Goal: Task Accomplishment & Management: Complete application form

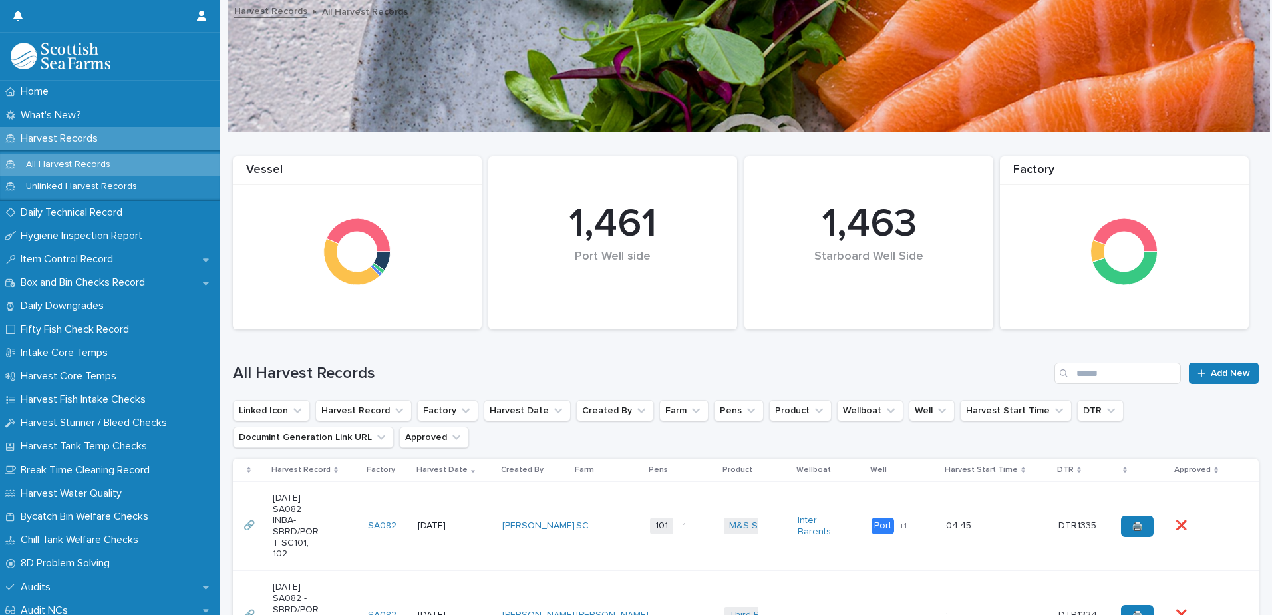
click at [43, 135] on p "Harvest Records" at bounding box center [61, 138] width 93 height 13
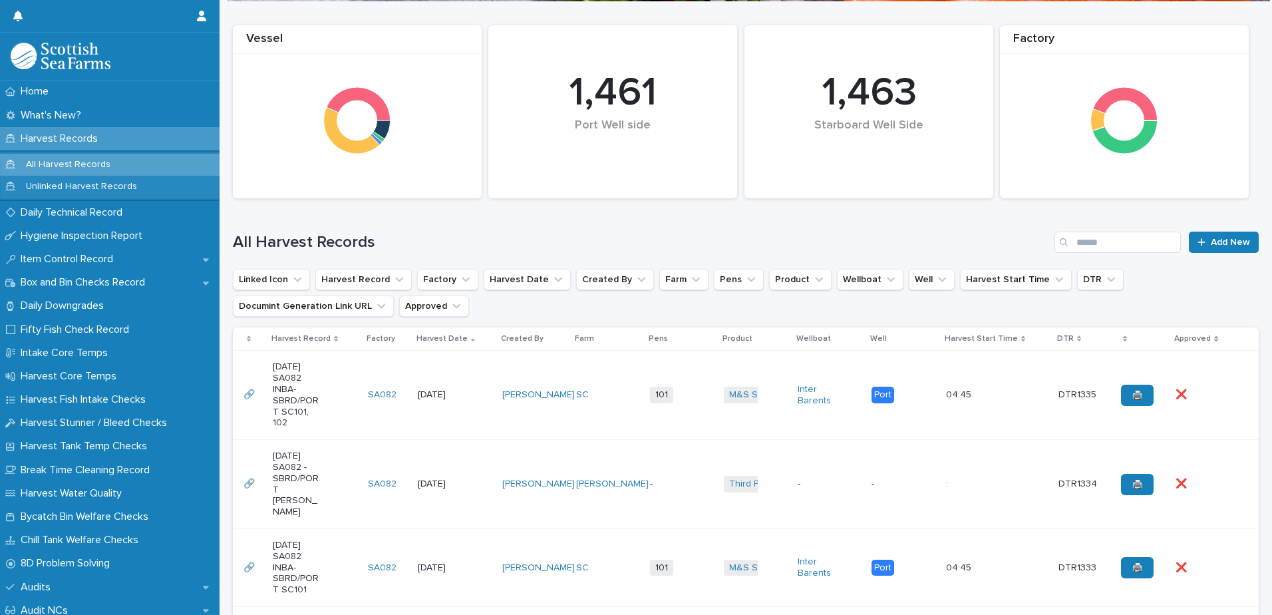
scroll to position [333, 0]
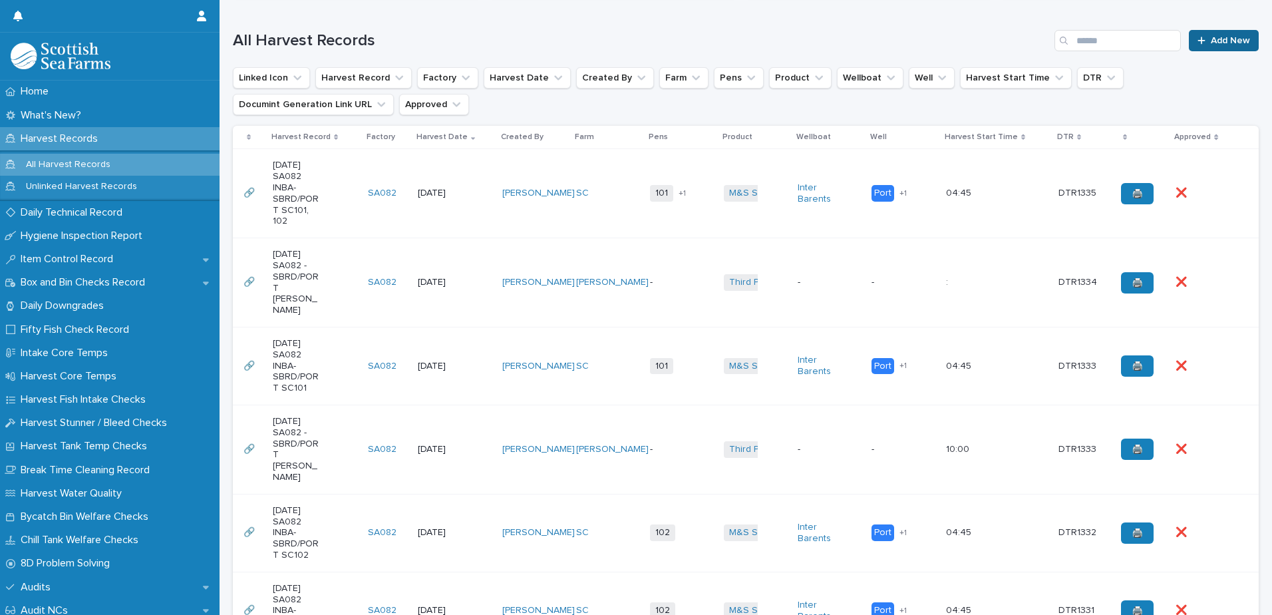
click at [1199, 38] on div at bounding box center [1204, 40] width 13 height 9
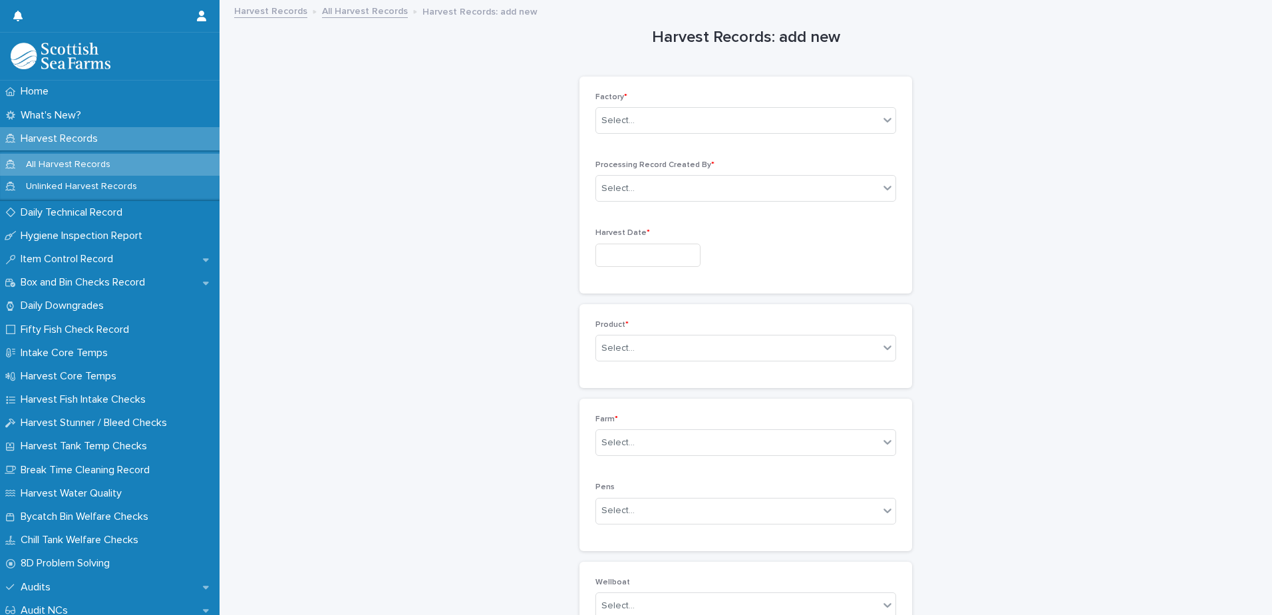
click at [620, 102] on div "Factory * Select..." at bounding box center [746, 119] width 301 height 52
click at [624, 122] on div "Select..." at bounding box center [618, 121] width 33 height 14
click at [620, 218] on div "SA082" at bounding box center [741, 215] width 299 height 23
click at [613, 193] on div "Select..." at bounding box center [618, 189] width 33 height 14
type input "*****"
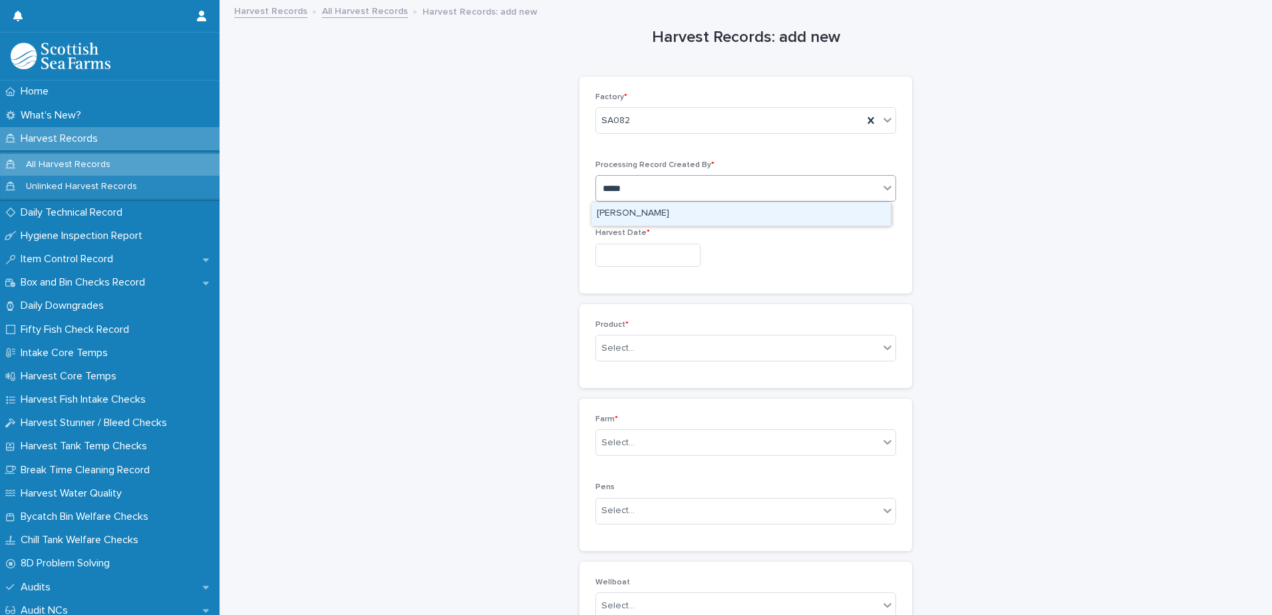
click at [648, 213] on div "[PERSON_NAME]" at bounding box center [741, 213] width 299 height 23
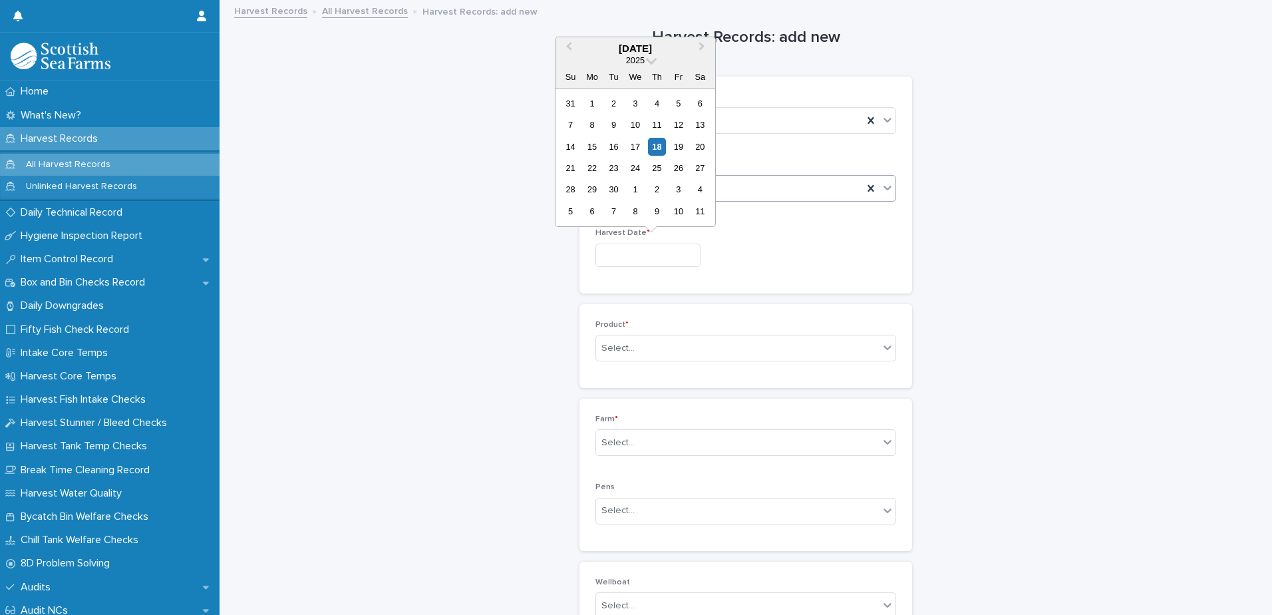
click at [618, 263] on input "text" at bounding box center [648, 255] width 105 height 23
click at [658, 147] on div "18" at bounding box center [657, 147] width 18 height 18
type input "*********"
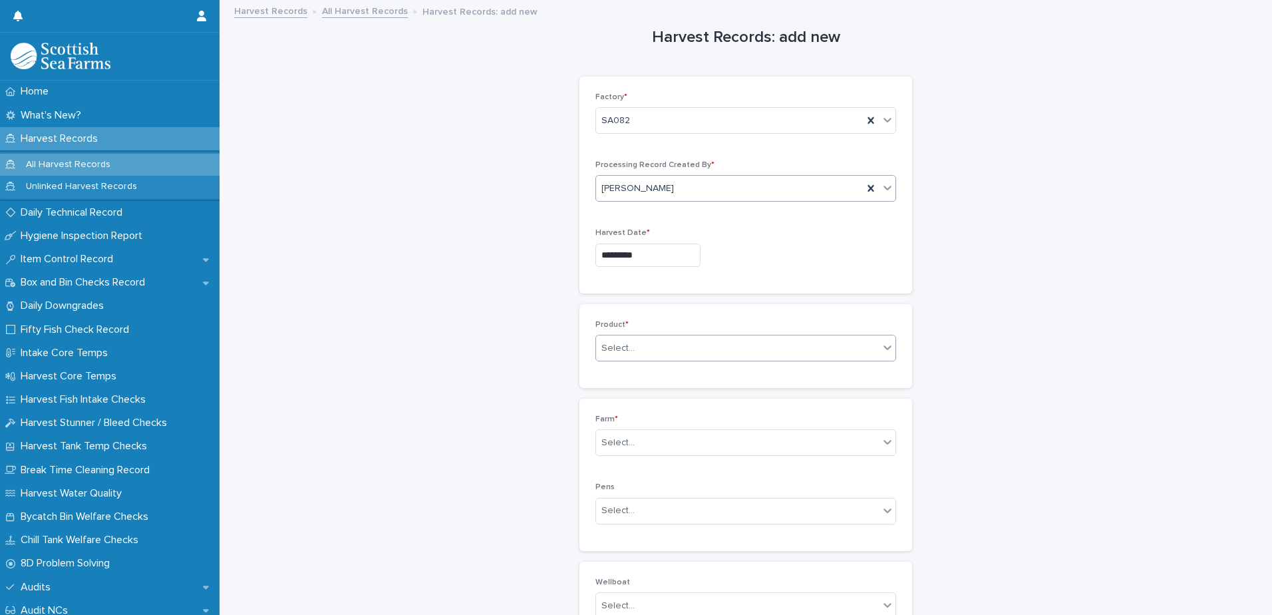
click at [618, 349] on div "Select..." at bounding box center [618, 348] width 33 height 14
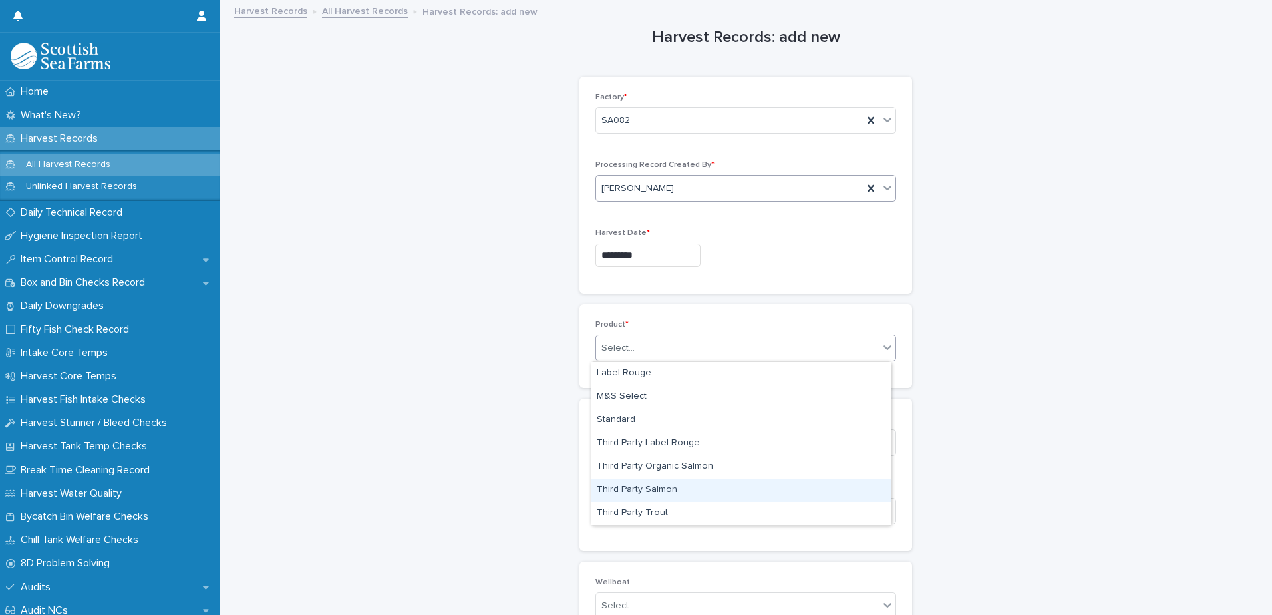
click at [651, 490] on div "Third Party Salmon" at bounding box center [741, 490] width 299 height 23
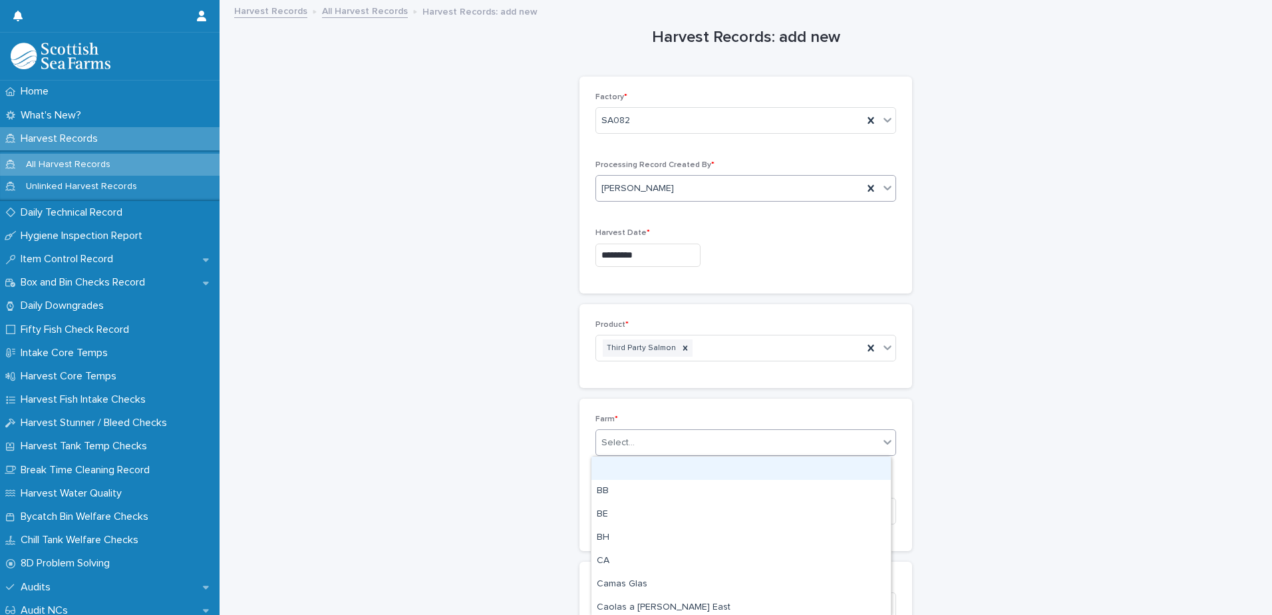
click at [606, 441] on div "Select..." at bounding box center [618, 443] width 33 height 14
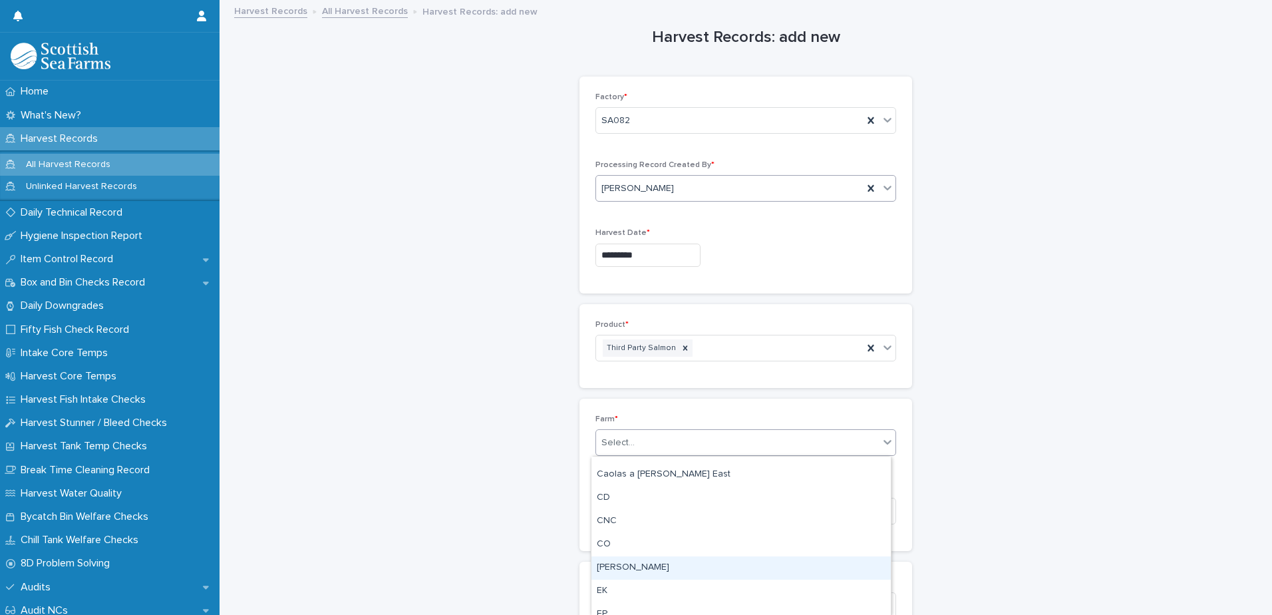
click at [620, 566] on div "[PERSON_NAME]" at bounding box center [741, 567] width 299 height 23
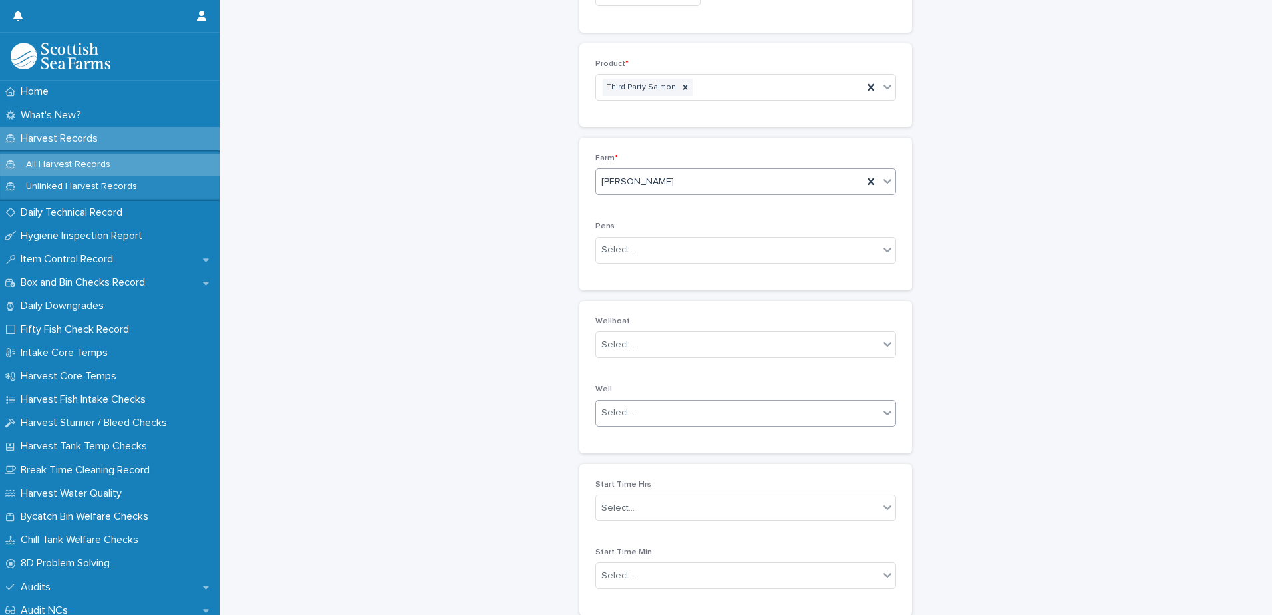
scroll to position [370, 0]
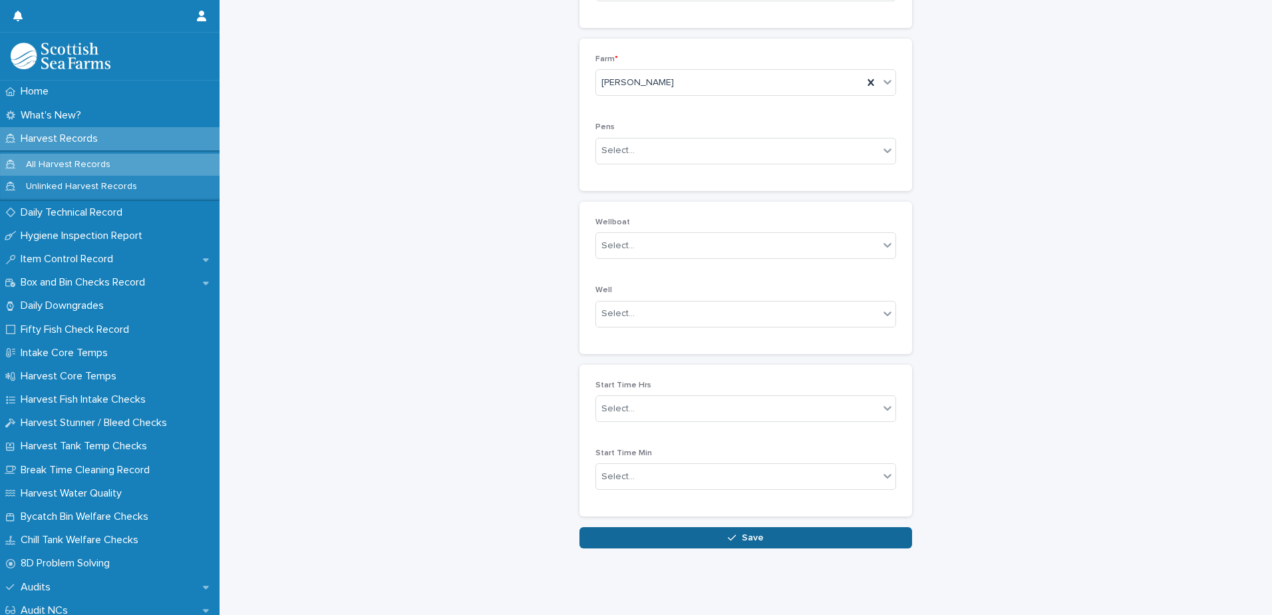
click at [662, 529] on button "Save" at bounding box center [746, 537] width 333 height 21
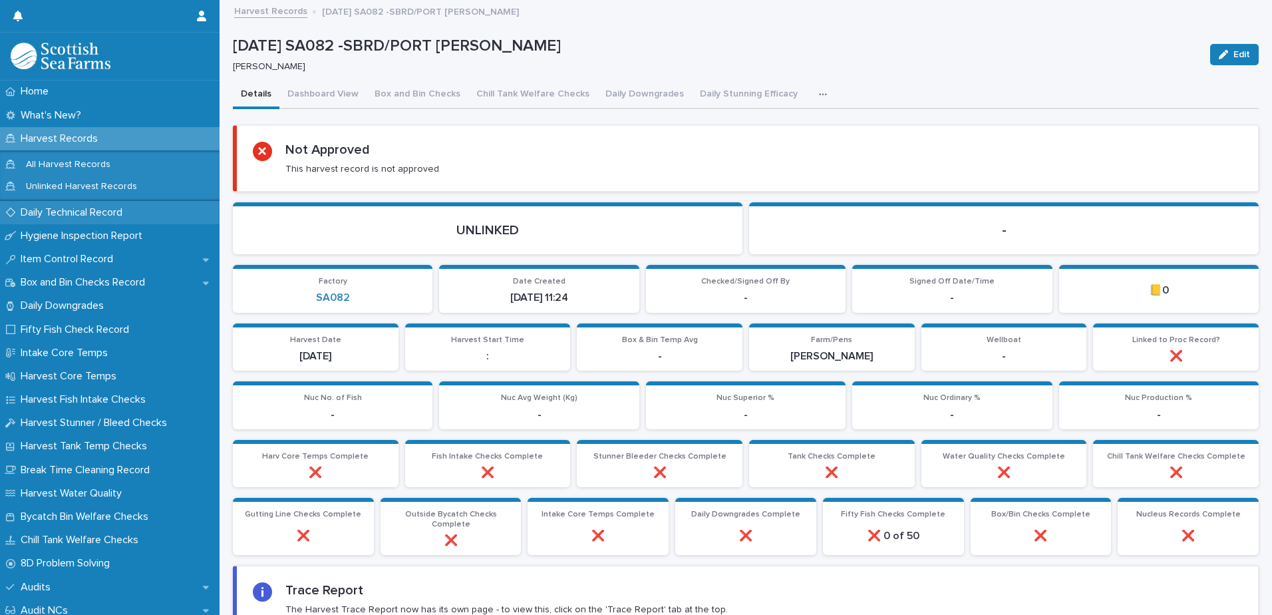
click at [56, 213] on p "Daily Technical Record" at bounding box center [74, 212] width 118 height 13
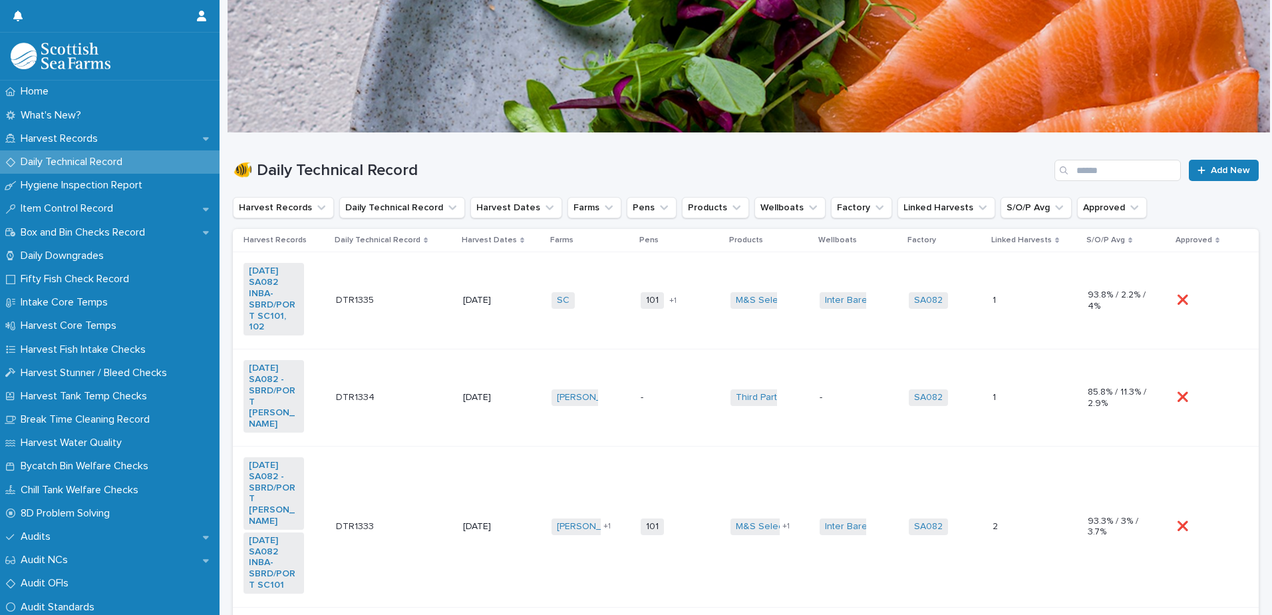
click at [564, 329] on td "SC + 0" at bounding box center [590, 300] width 89 height 97
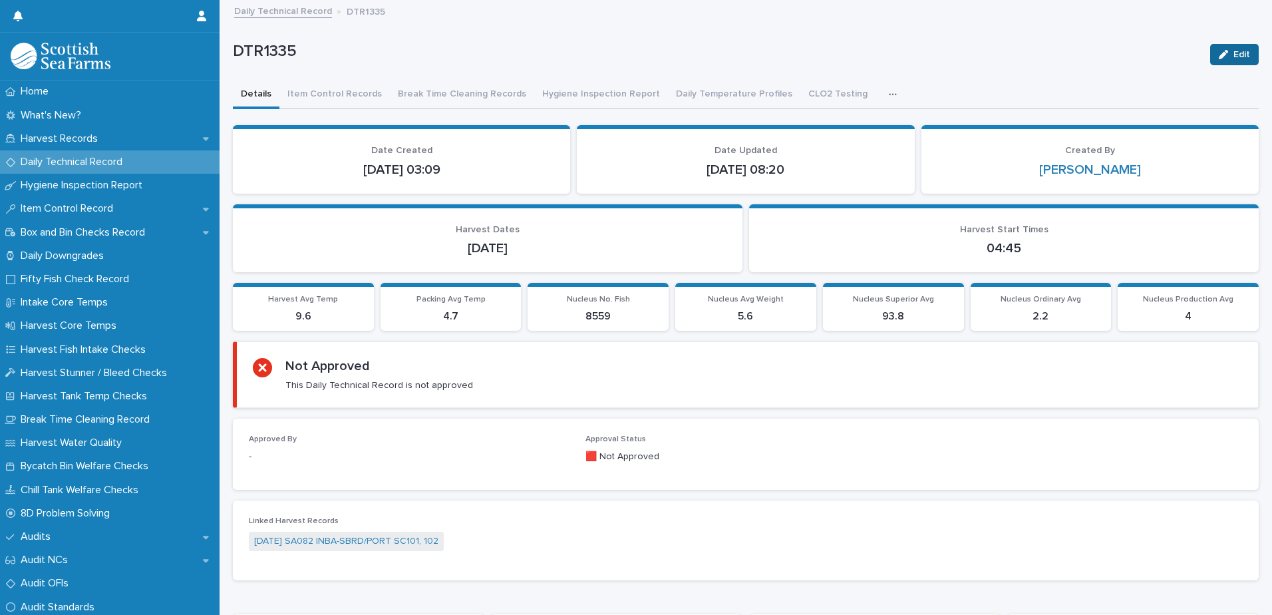
click at [1221, 54] on div "button" at bounding box center [1226, 54] width 15 height 9
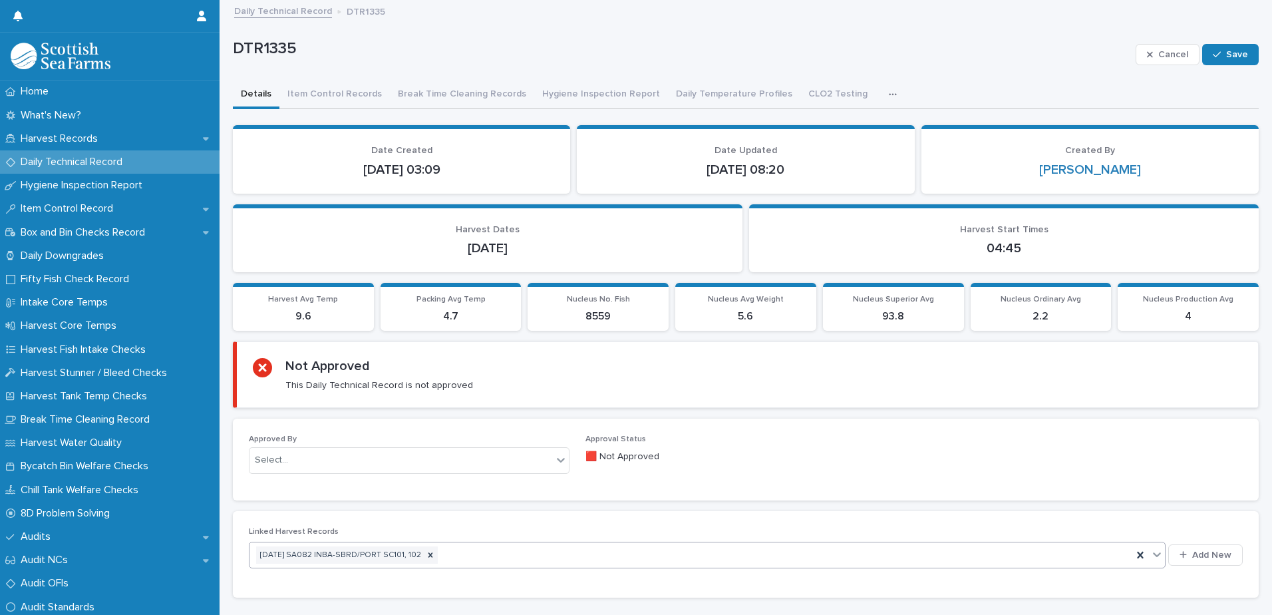
click at [534, 555] on div "[DATE] SA082 INBA-SBRD/PORT SC101, 102" at bounding box center [691, 555] width 883 height 23
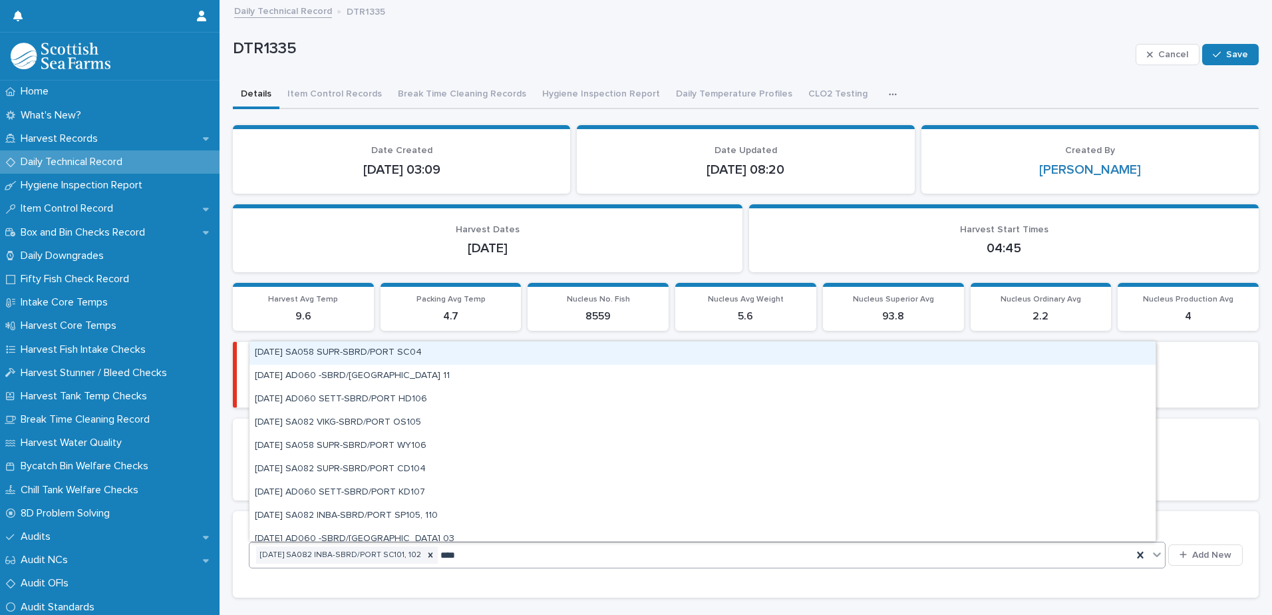
type input "*****"
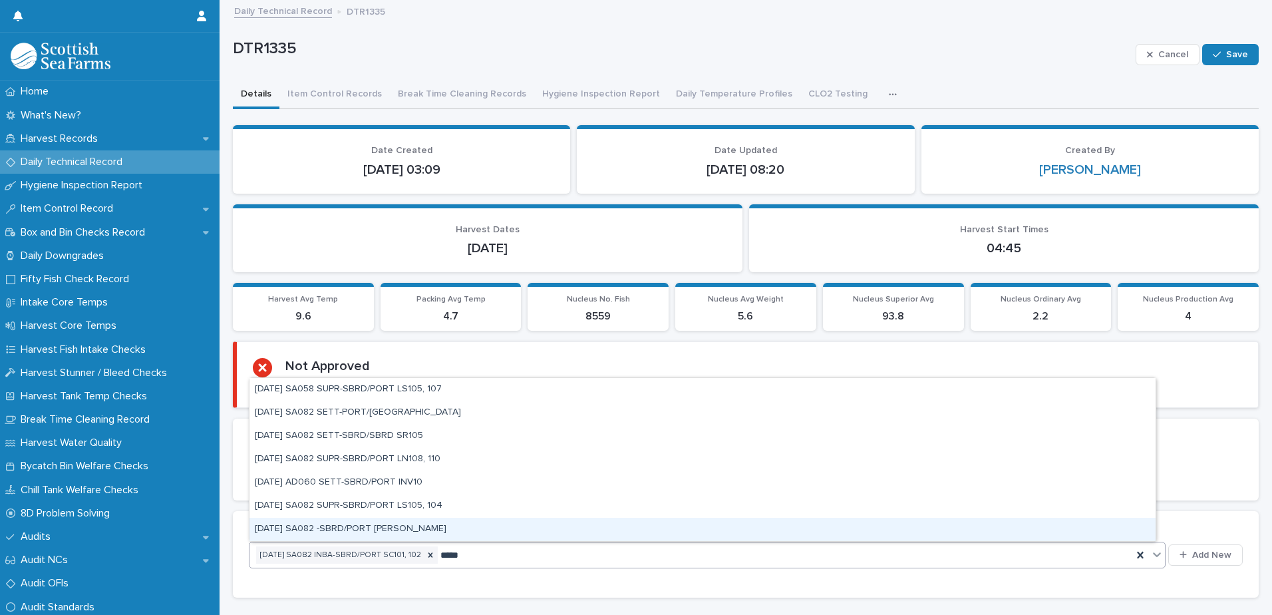
click at [405, 532] on div "[DATE] SA082 -SBRD/PORT [PERSON_NAME]" at bounding box center [703, 529] width 906 height 23
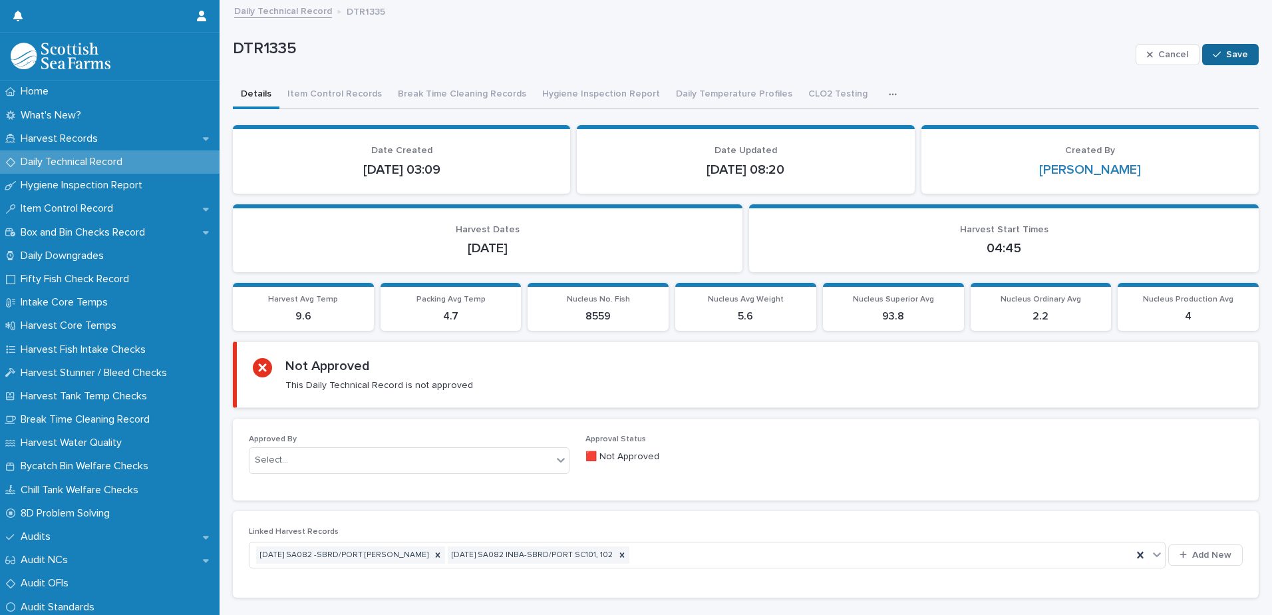
click at [1216, 57] on div "button" at bounding box center [1219, 54] width 13 height 9
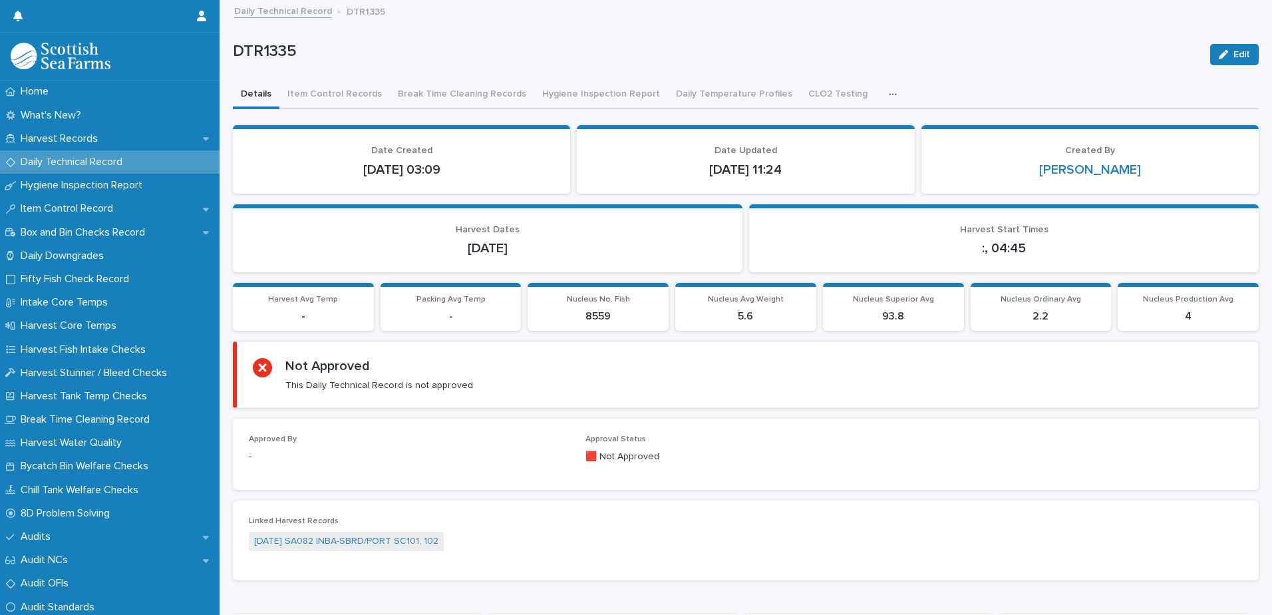
click at [276, 12] on link "Daily Technical Record" at bounding box center [283, 10] width 98 height 15
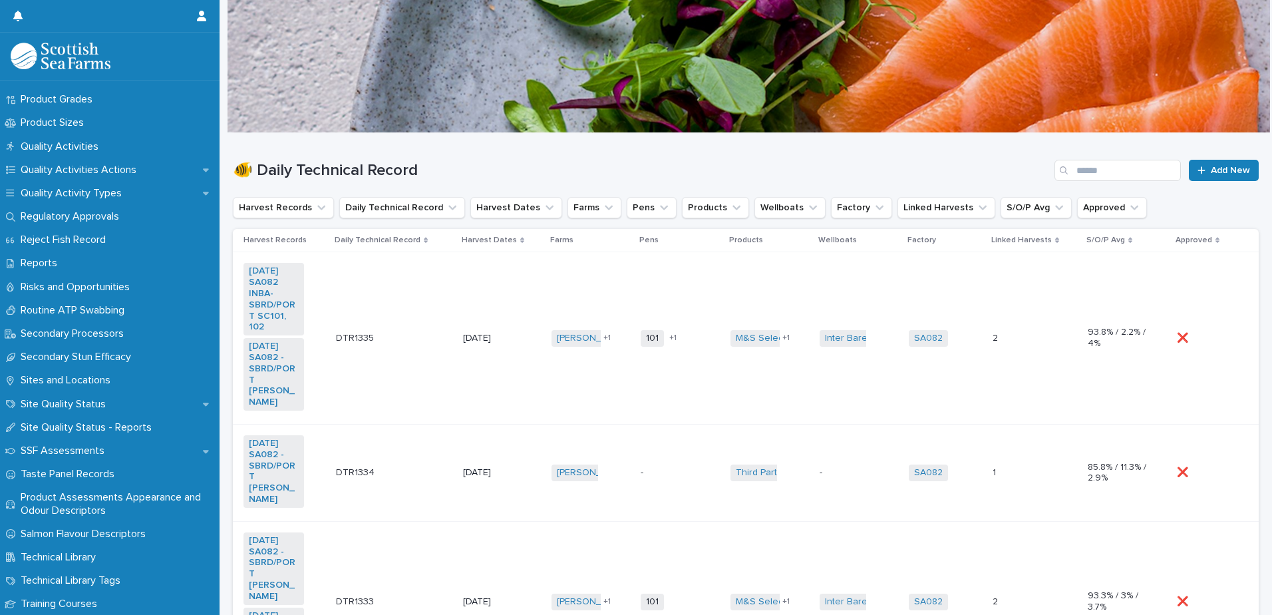
scroll to position [1890, 0]
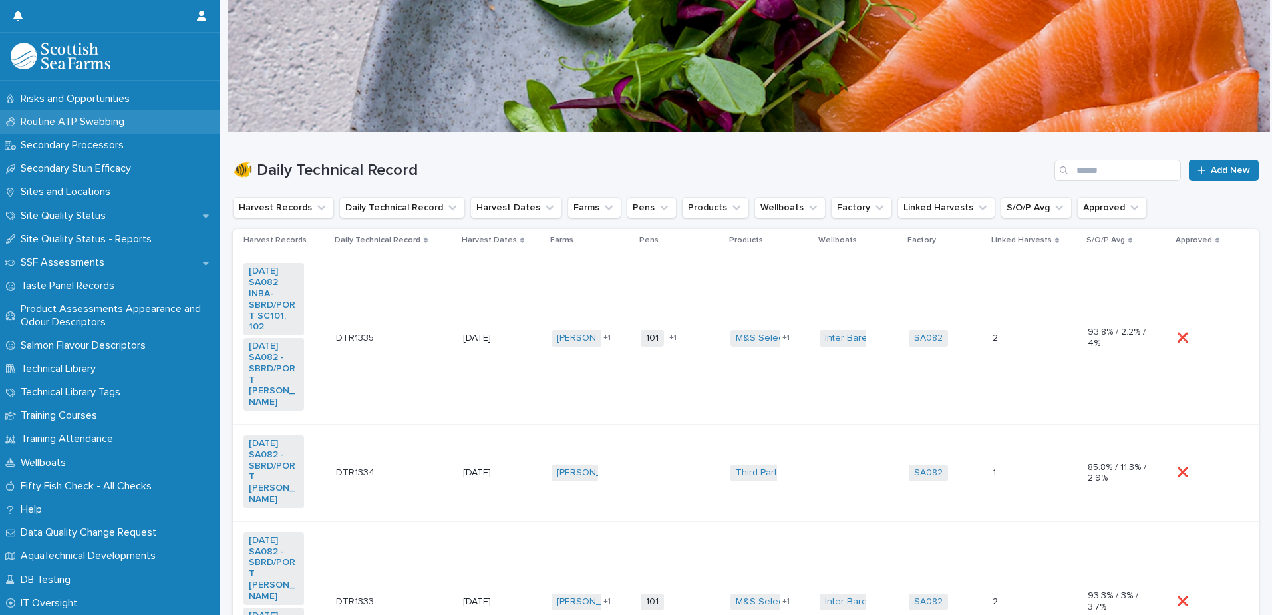
click at [75, 124] on p "Routine ATP Swabbing" at bounding box center [75, 122] width 120 height 13
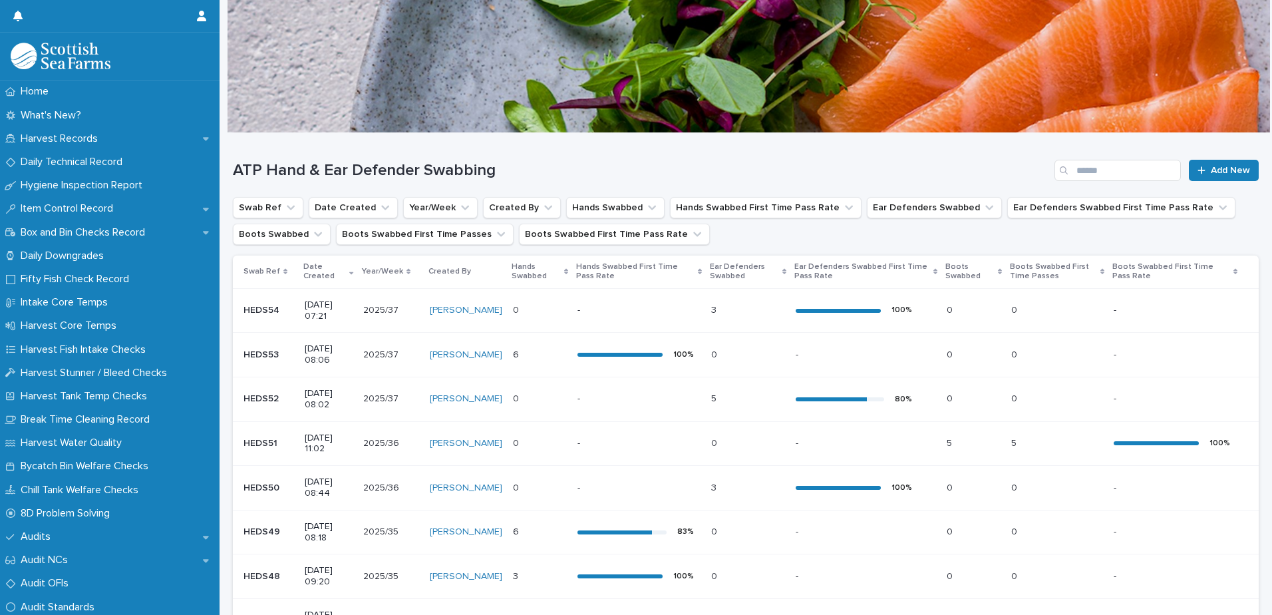
click at [829, 356] on p at bounding box center [854, 354] width 116 height 11
